Goal: Task Accomplishment & Management: Use online tool/utility

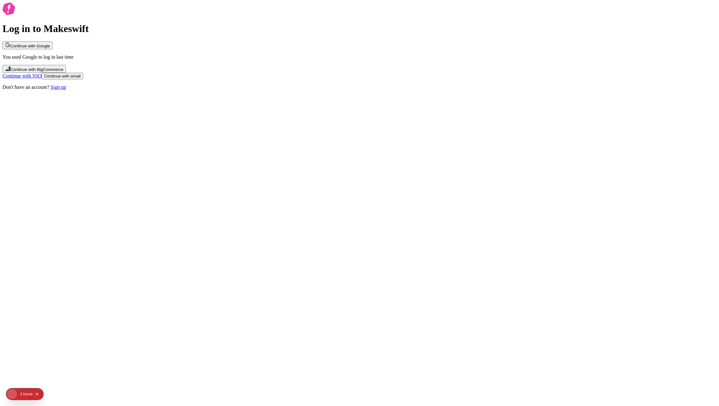
click at [52, 49] on button "Continue with Google" at bounding box center [28, 45] width 50 height 8
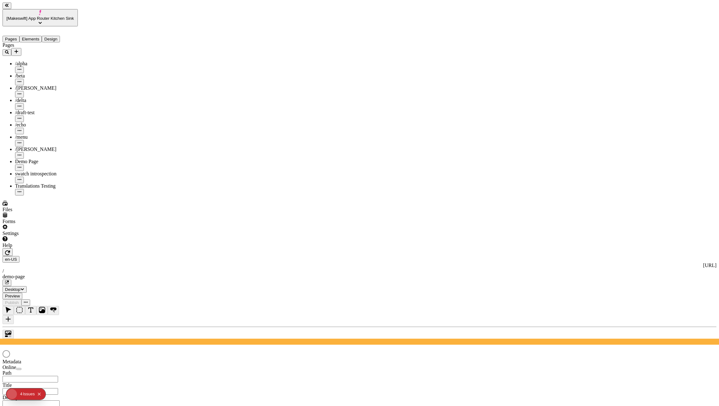
type input "/demo-page"
click at [10, 250] on icon "button" at bounding box center [7, 252] width 5 height 5
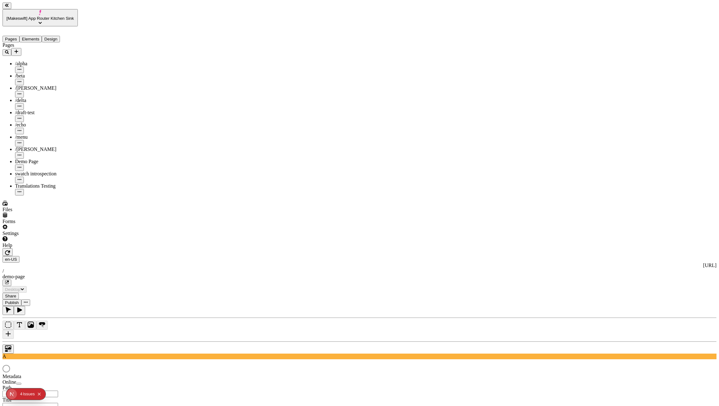
type input "/demo-page"
